Goal: Task Accomplishment & Management: Manage account settings

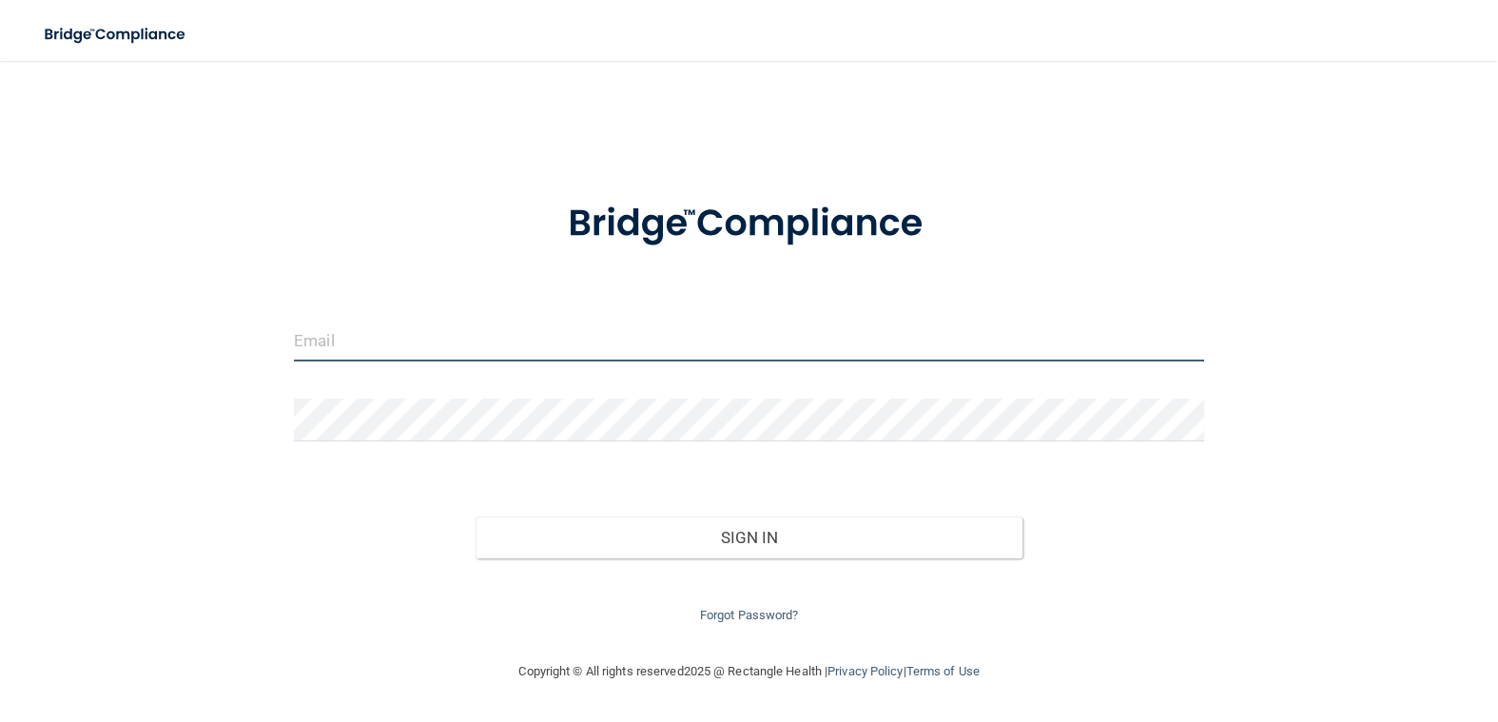
click at [350, 351] on input "email" at bounding box center [749, 340] width 910 height 43
type input "[EMAIL_ADDRESS][DOMAIN_NAME]"
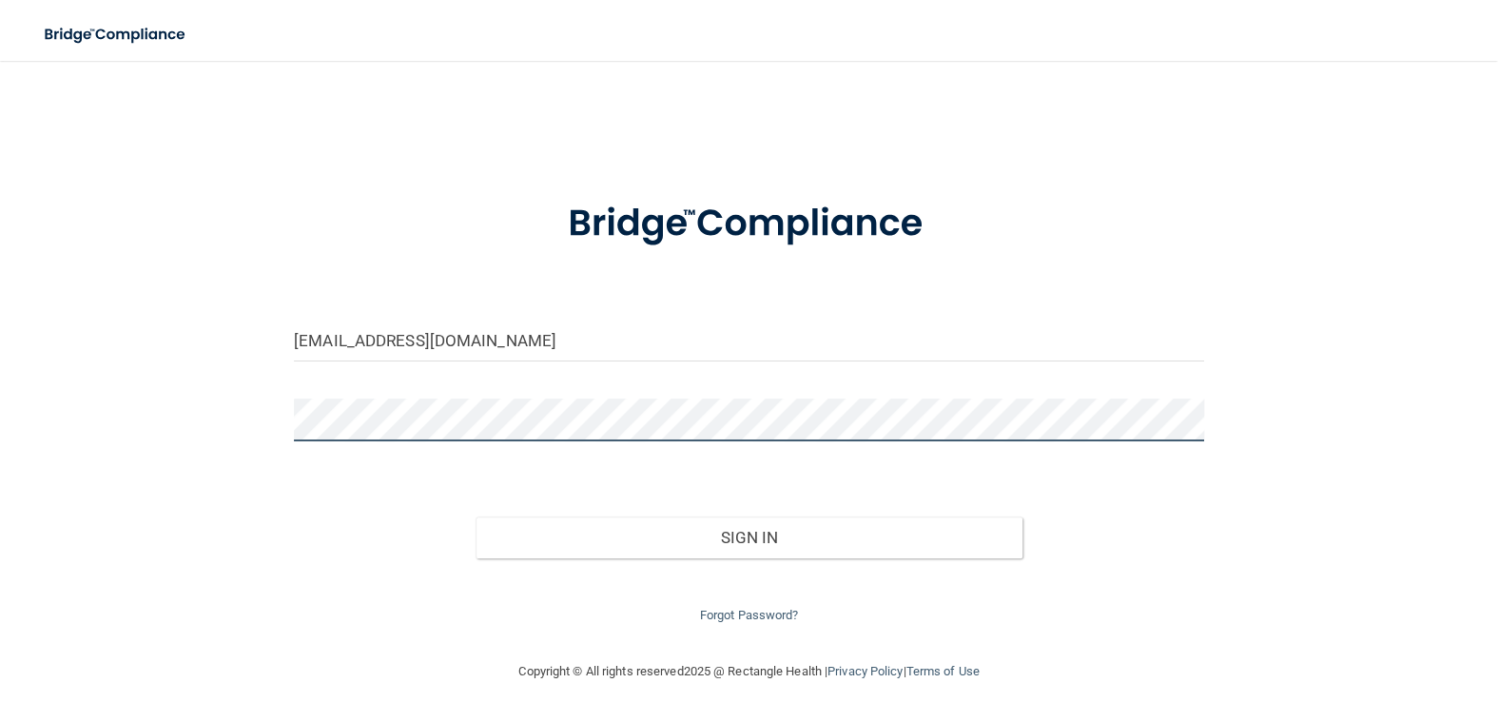
click at [476, 517] on button "Sign In" at bounding box center [749, 538] width 546 height 42
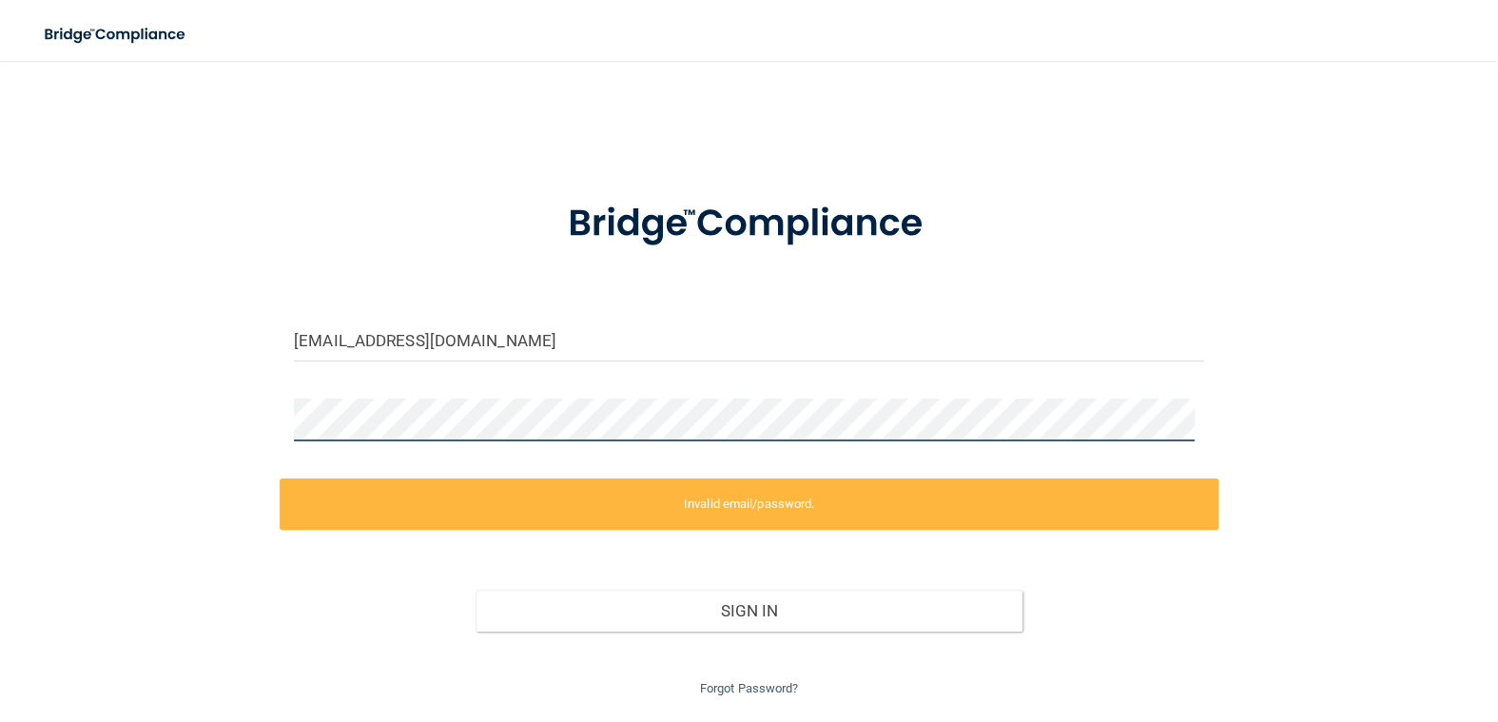
click at [107, 405] on div "[EMAIL_ADDRESS][DOMAIN_NAME] Invalid email/password. You don't have permission …" at bounding box center [749, 390] width 1422 height 620
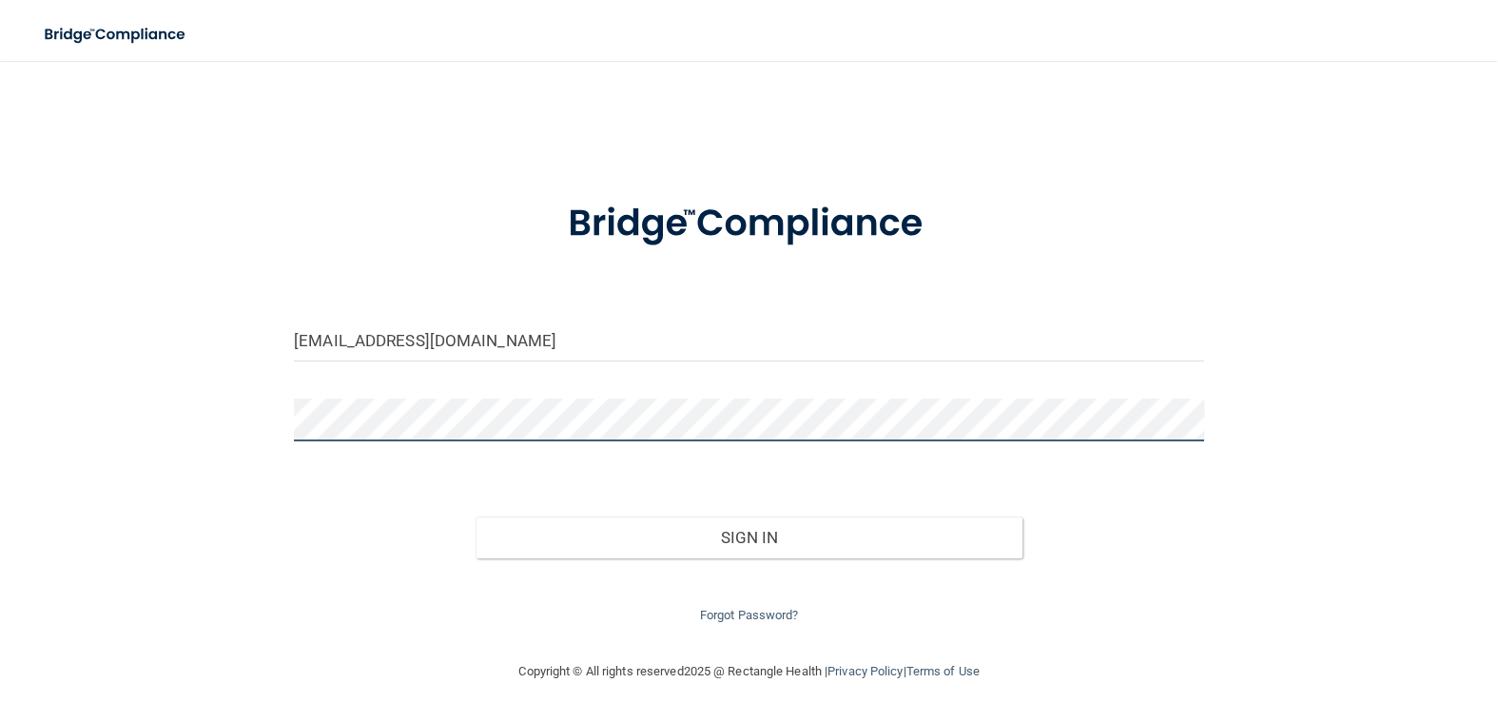
click at [476, 517] on button "Sign In" at bounding box center [749, 538] width 546 height 42
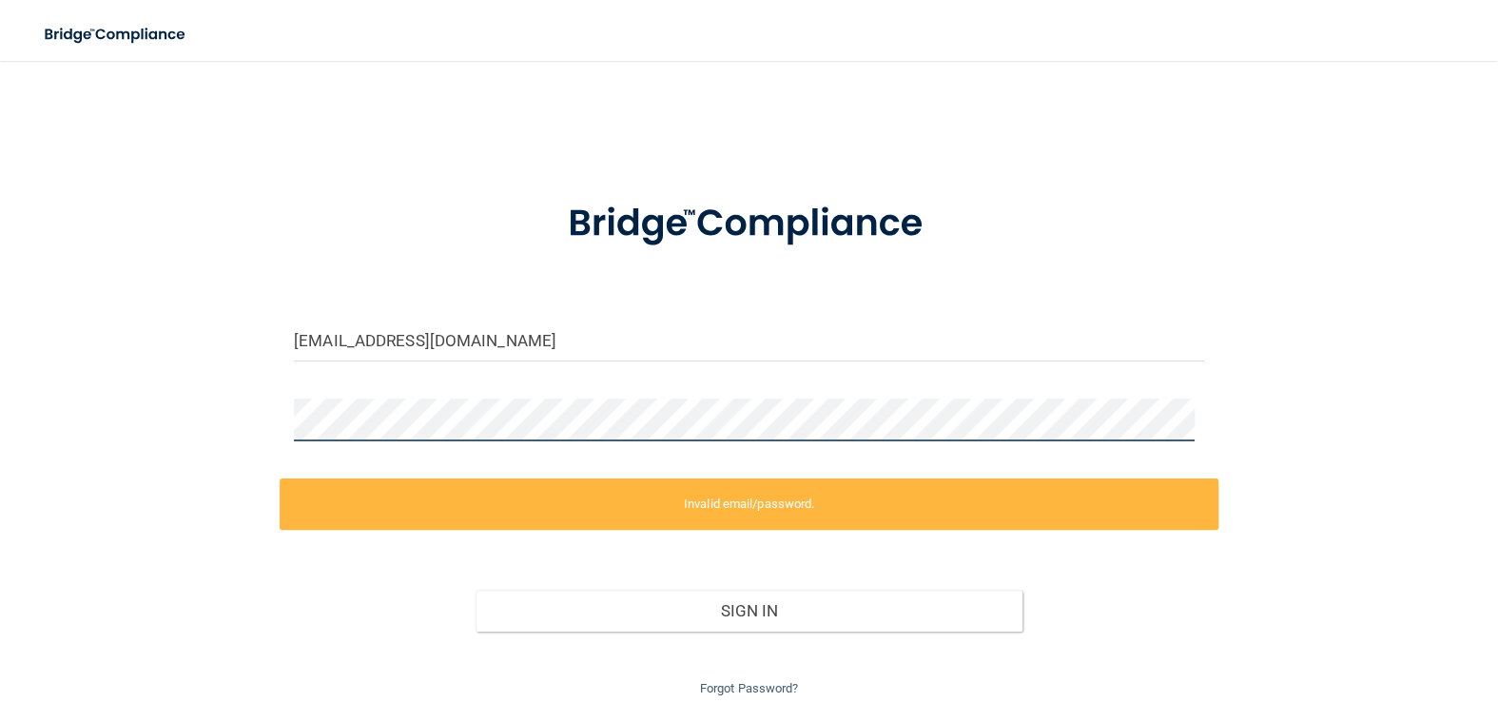
click at [172, 413] on div "[EMAIL_ADDRESS][DOMAIN_NAME] Invalid email/password. You don't have permission …" at bounding box center [749, 390] width 1422 height 620
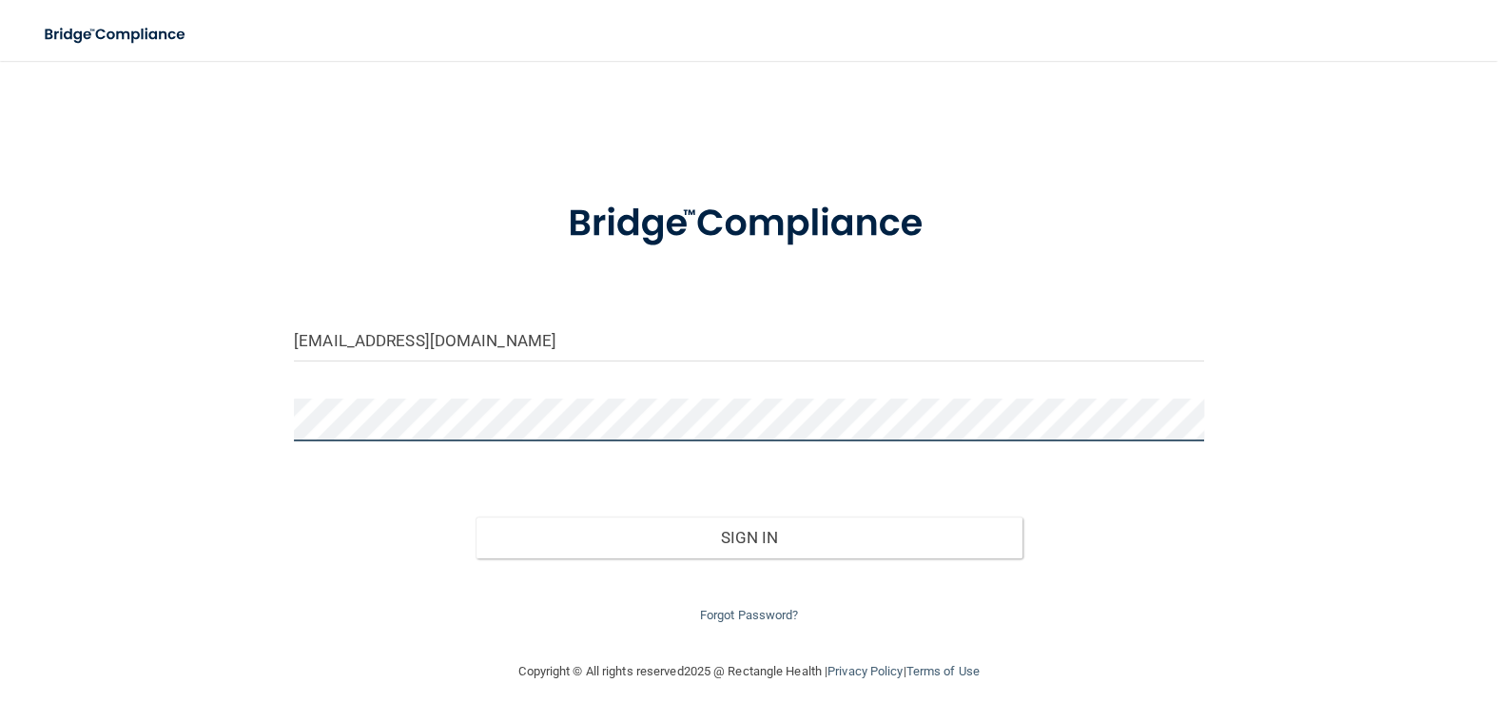
click at [476, 517] on button "Sign In" at bounding box center [749, 538] width 546 height 42
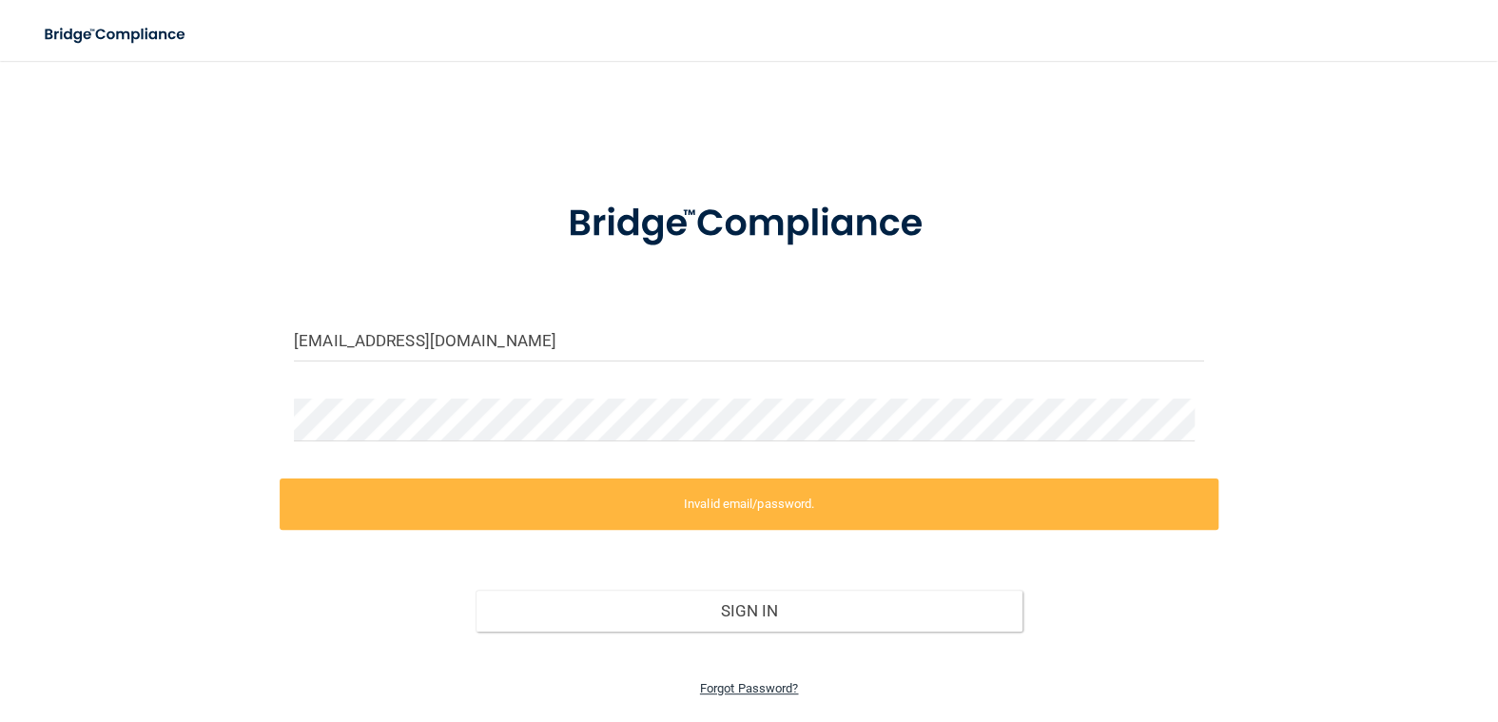
click at [731, 681] on link "Forgot Password?" at bounding box center [749, 688] width 99 height 14
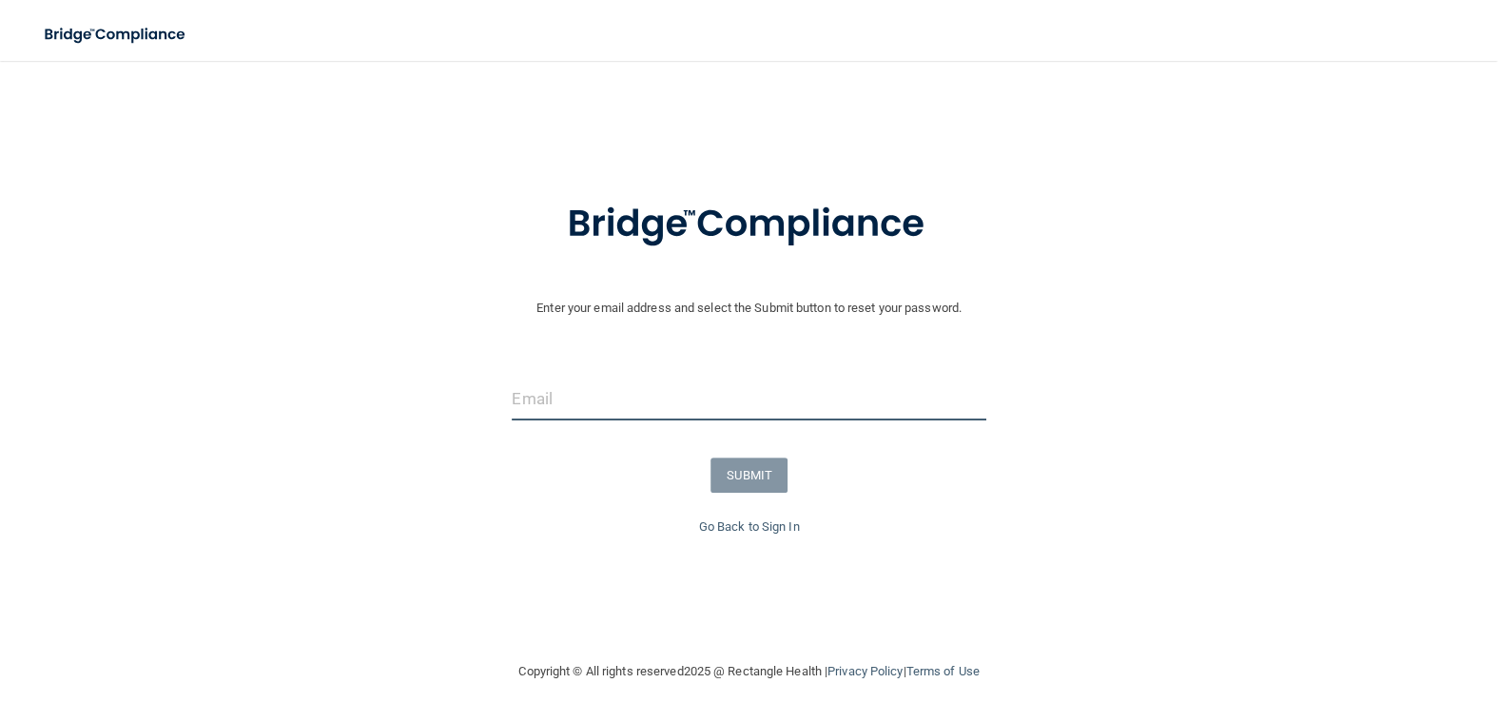
click at [592, 400] on input "email" at bounding box center [749, 399] width 474 height 43
type input "[EMAIL_ADDRESS][DOMAIN_NAME]"
click at [735, 479] on button "SUBMIT" at bounding box center [749, 475] width 77 height 35
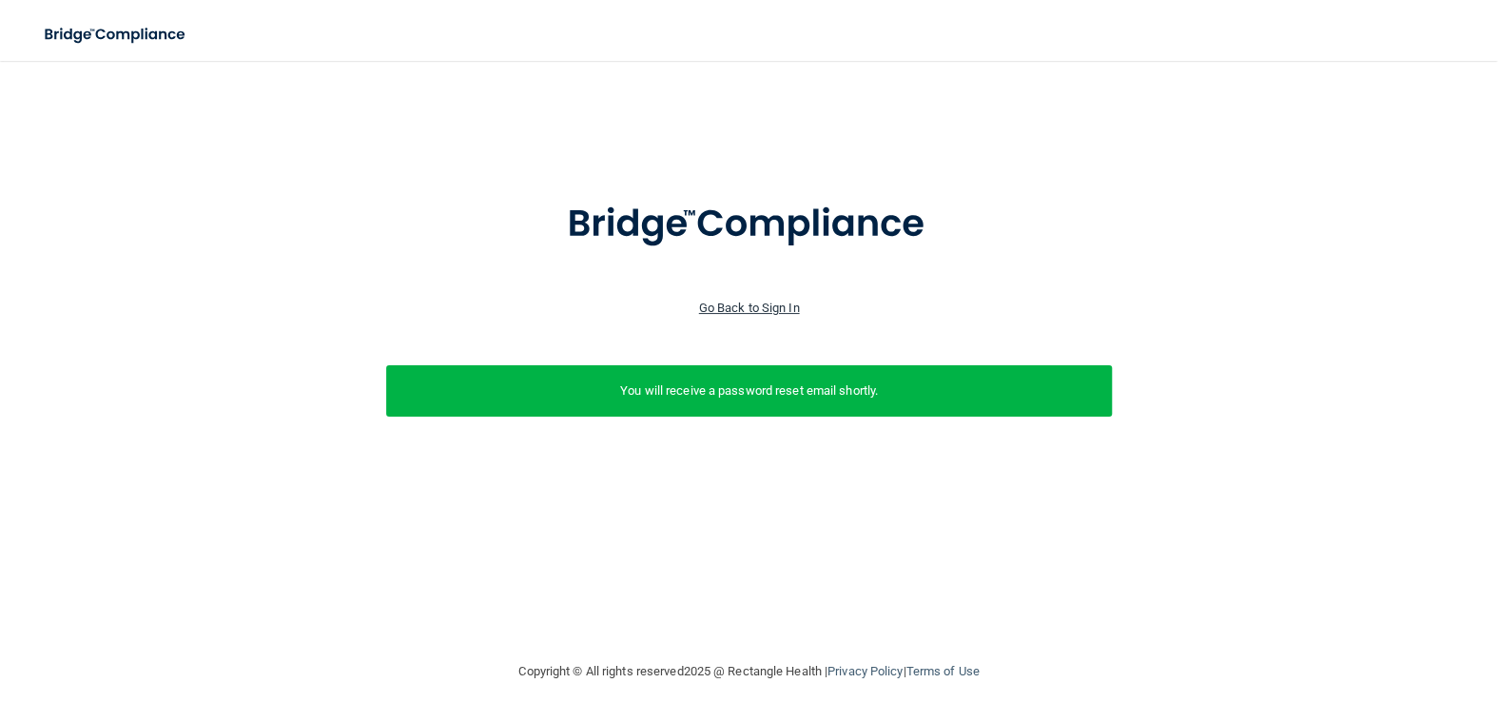
click at [778, 310] on link "Go Back to Sign In" at bounding box center [749, 308] width 101 height 14
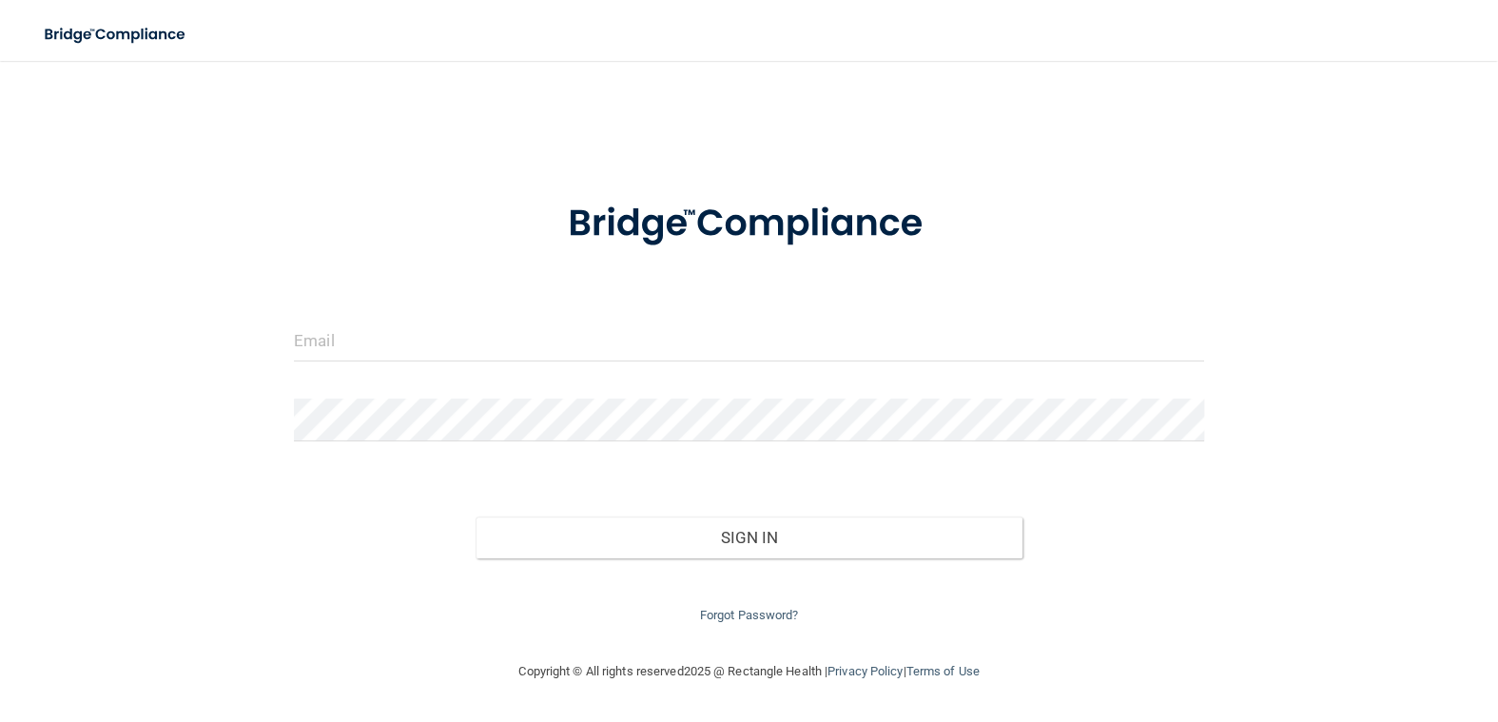
click at [320, 361] on div at bounding box center [749, 347] width 939 height 57
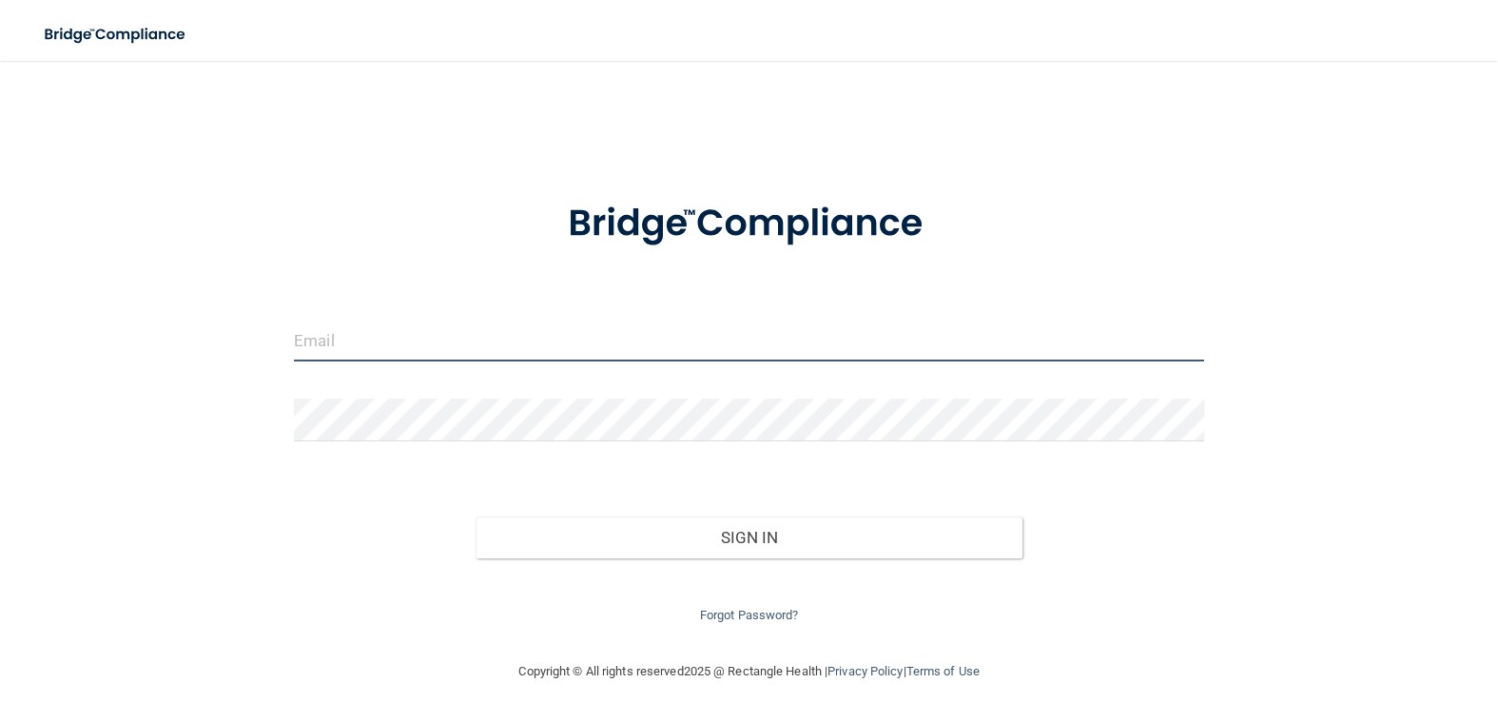
click at [320, 361] on input "email" at bounding box center [749, 340] width 910 height 43
type input "[EMAIL_ADDRESS][DOMAIN_NAME]"
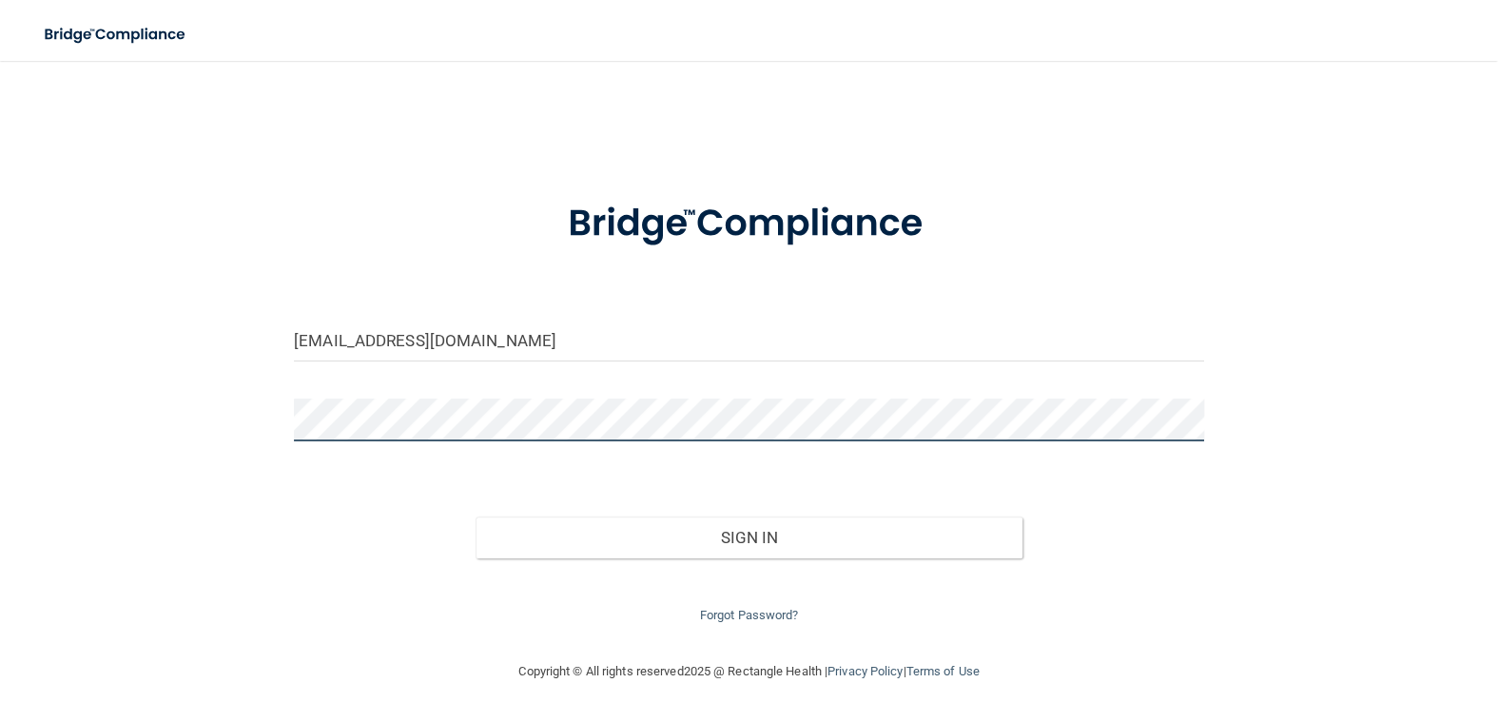
click at [476, 517] on button "Sign In" at bounding box center [749, 538] width 546 height 42
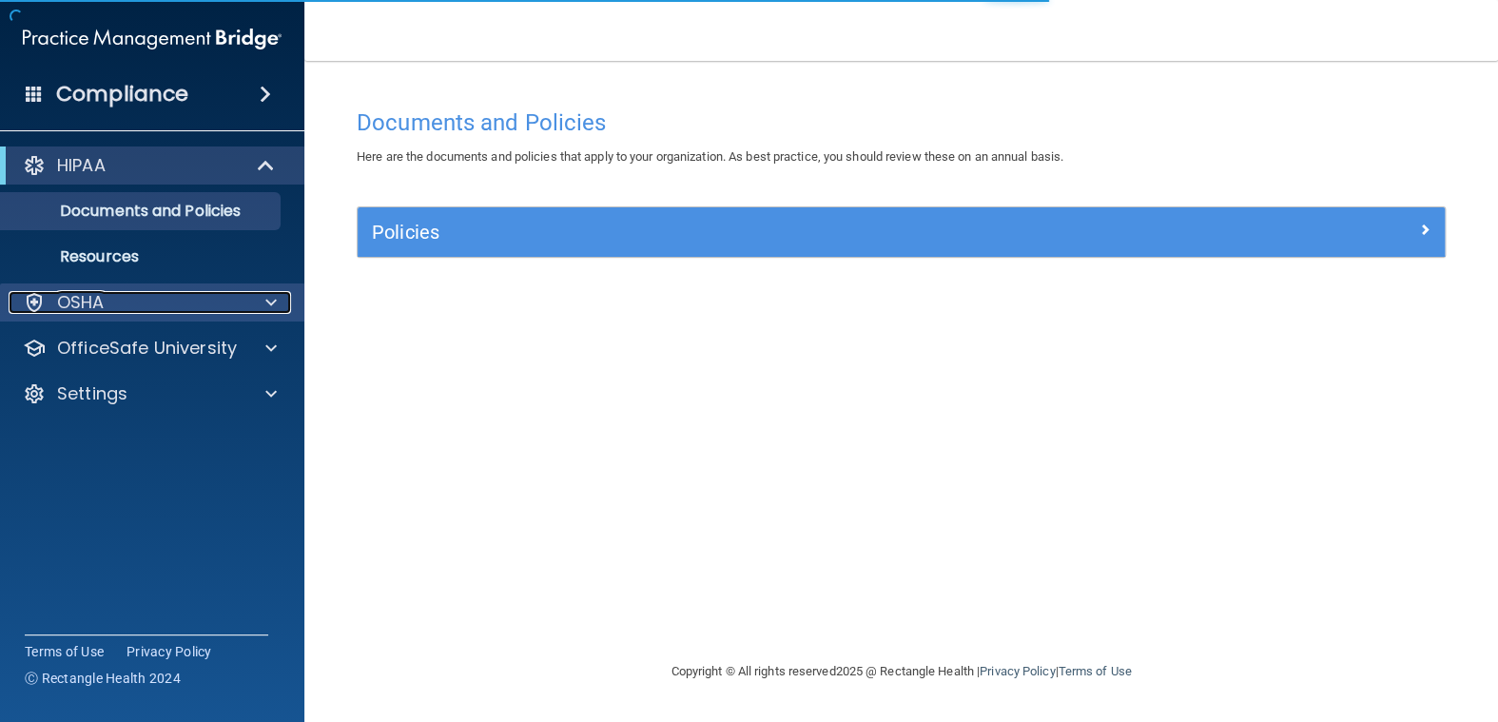
click at [134, 310] on div "OSHA" at bounding box center [127, 302] width 236 height 23
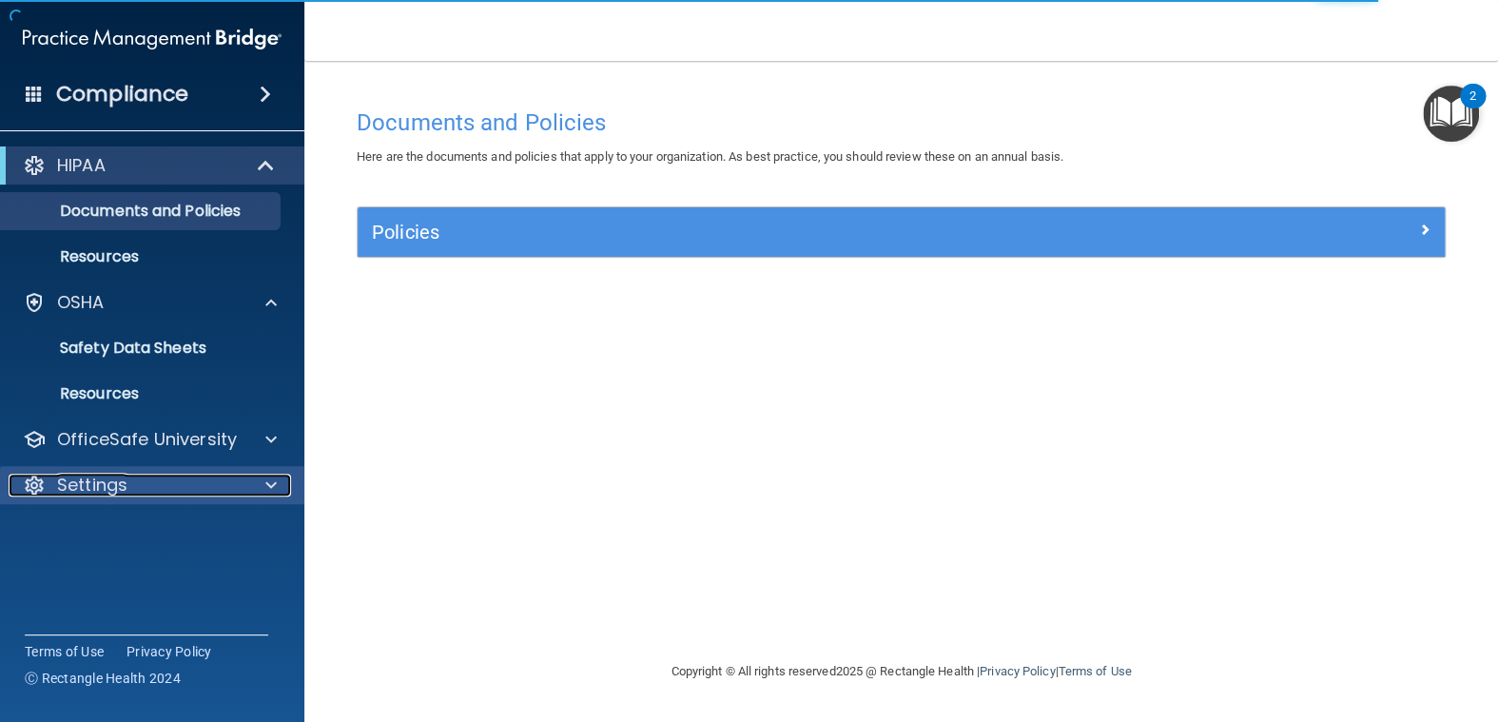
click at [103, 484] on p "Settings" at bounding box center [92, 485] width 70 height 23
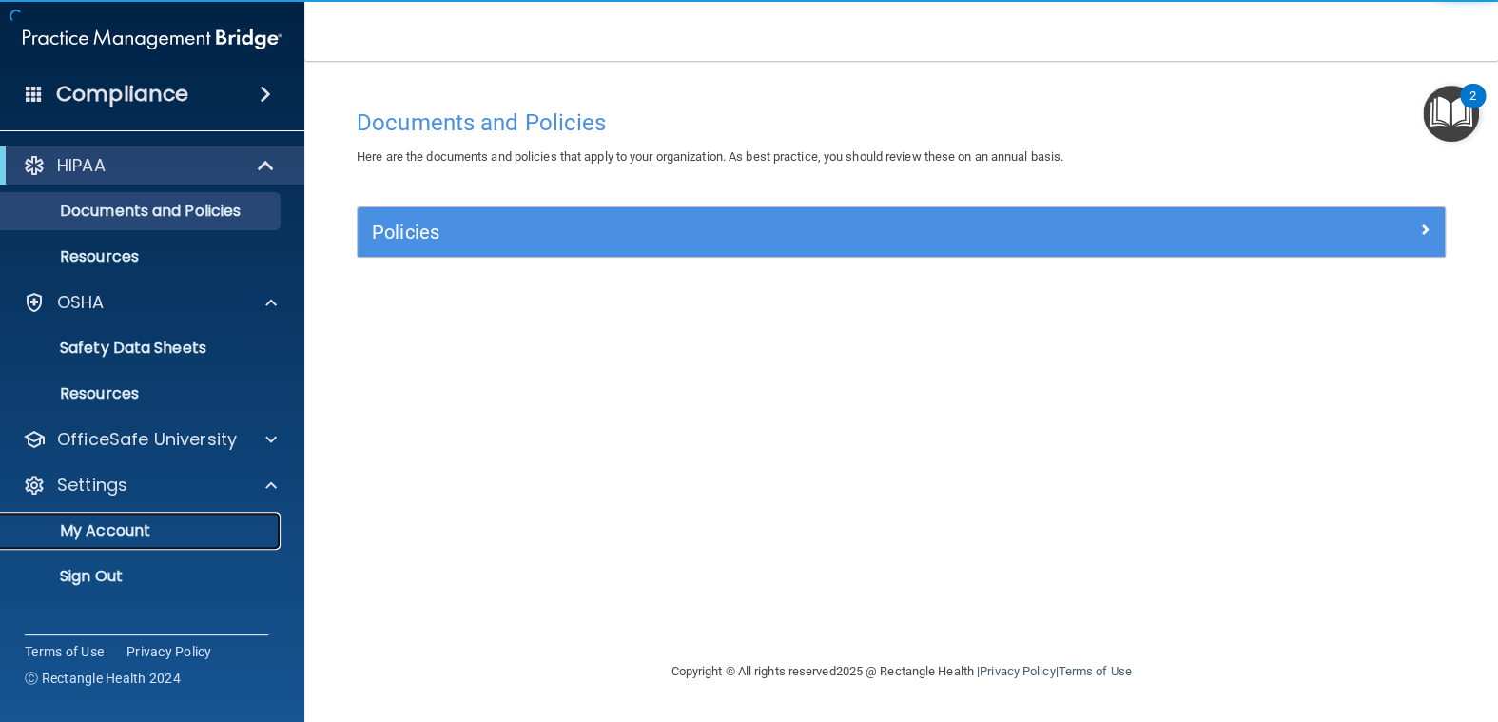
click at [112, 531] on p "My Account" at bounding box center [142, 530] width 260 height 19
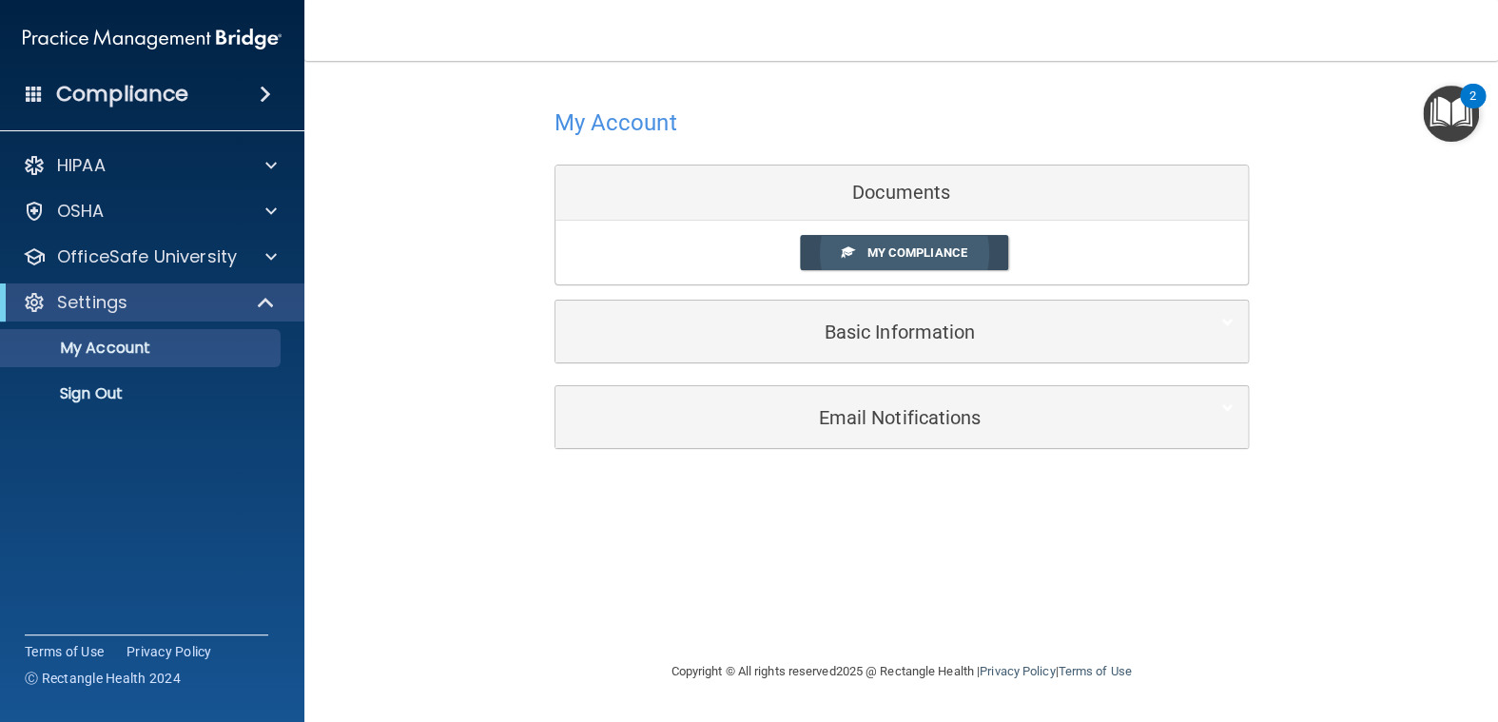
click at [888, 247] on span "My Compliance" at bounding box center [917, 252] width 100 height 14
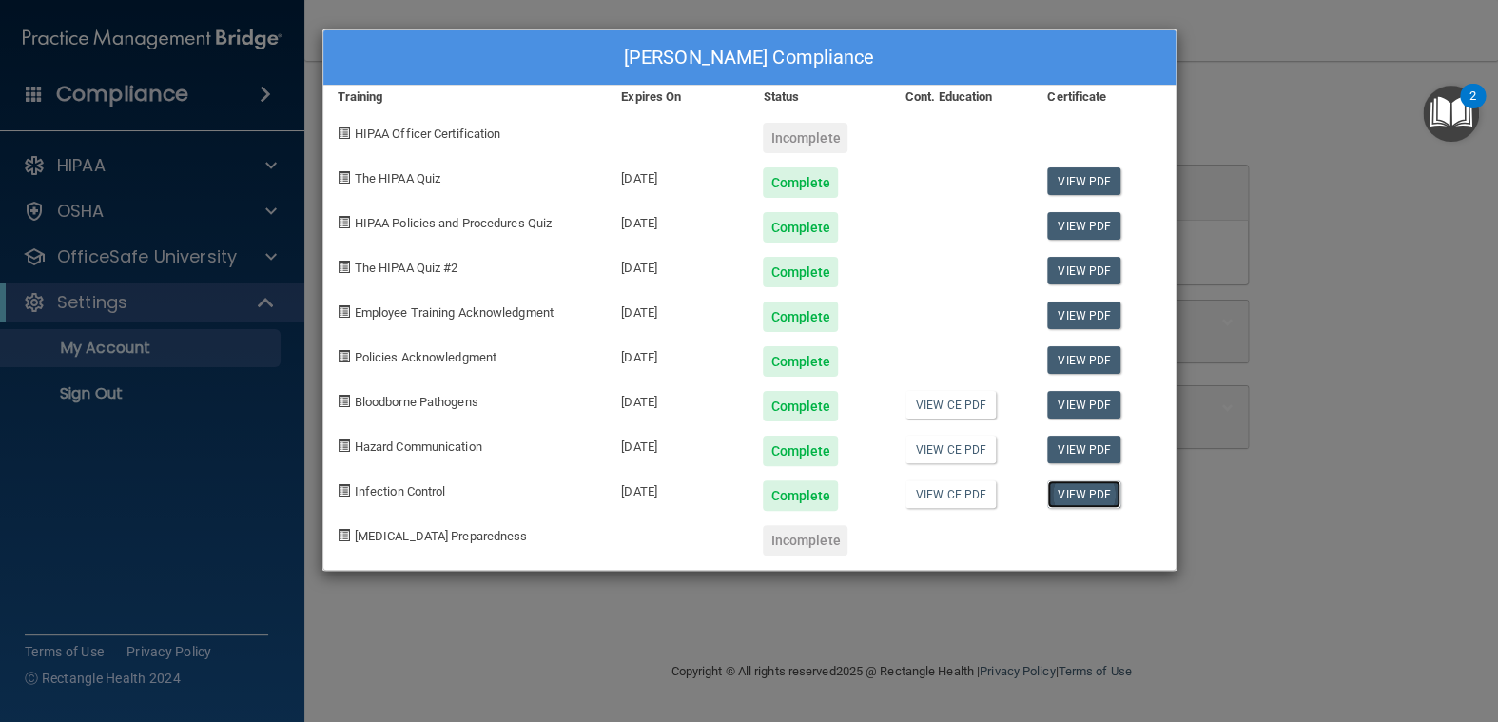
click at [1077, 492] on link "View PDF" at bounding box center [1083, 494] width 73 height 28
click at [1072, 488] on link "View PDF" at bounding box center [1083, 494] width 73 height 28
drag, startPoint x: 717, startPoint y: 702, endPoint x: 683, endPoint y: 634, distance: 76.6
click at [716, 701] on div "[PERSON_NAME] Compliance Training Expires On Status Cont. Education Certificate…" at bounding box center [749, 361] width 1498 height 722
